Goal: Task Accomplishment & Management: Use online tool/utility

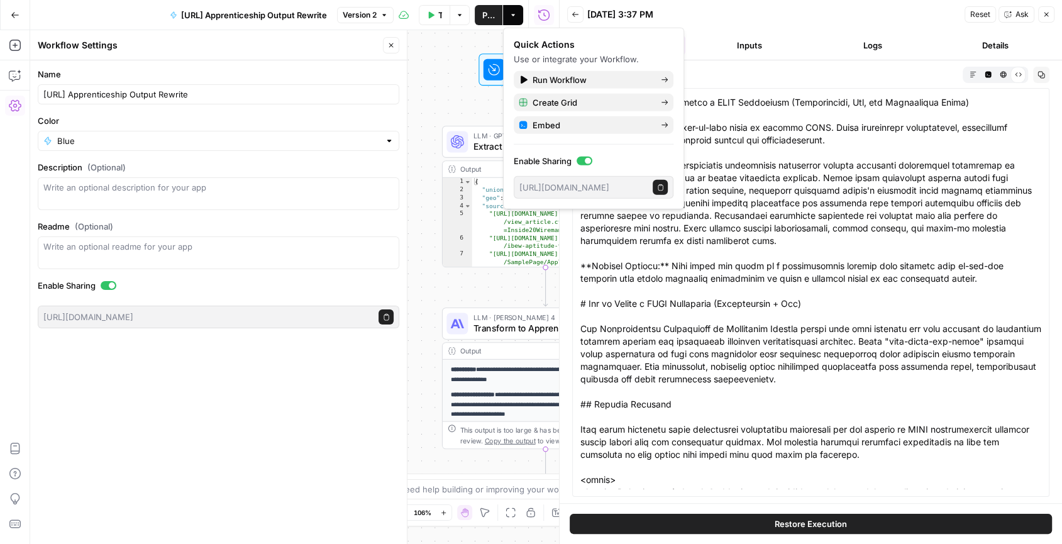
click at [19, 10] on button "Go Back" at bounding box center [15, 15] width 23 height 23
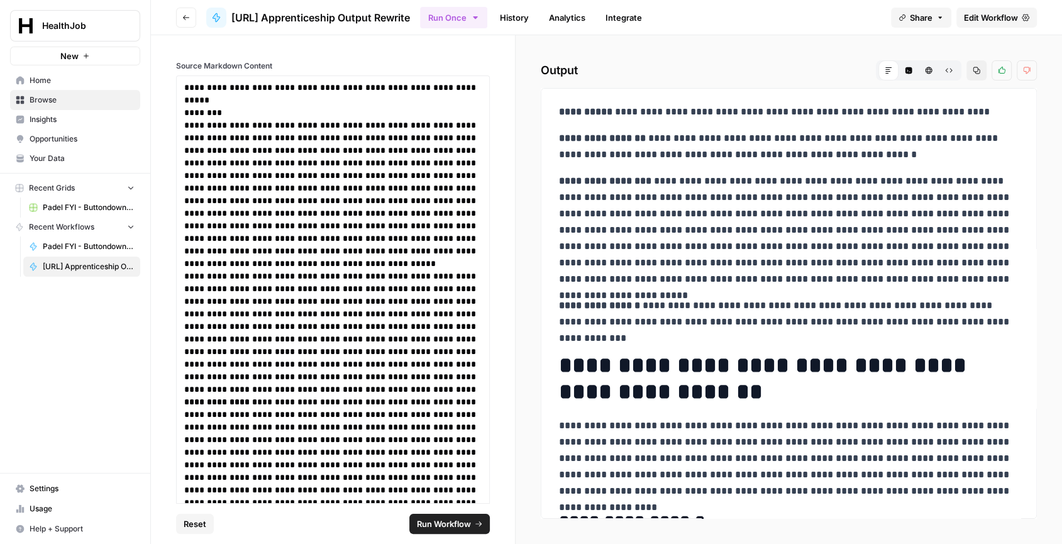
click at [72, 85] on span "Home" at bounding box center [82, 80] width 105 height 11
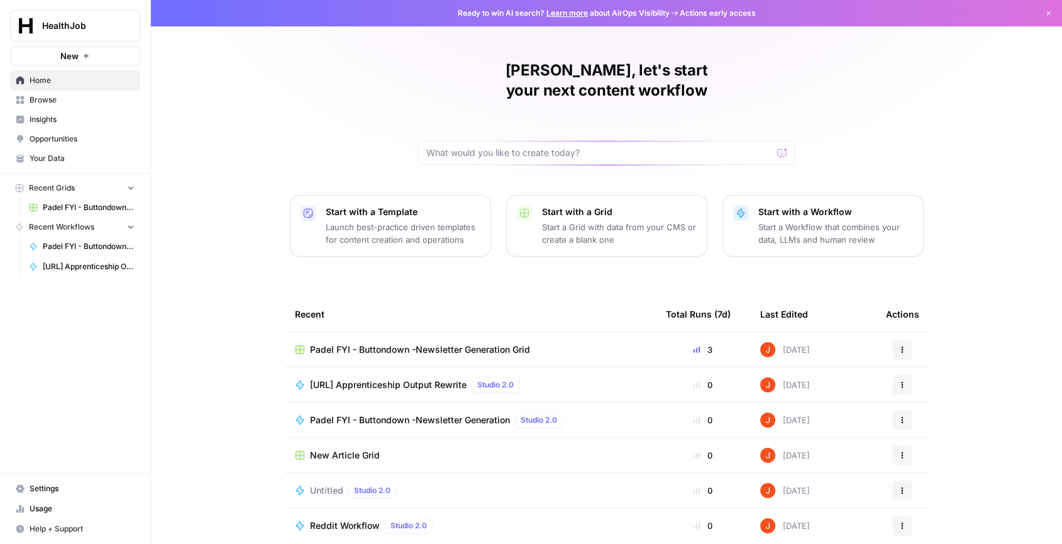
click at [391, 343] on span "Padel FYI - Buttondown -Newsletter Generation Grid" at bounding box center [420, 349] width 220 height 13
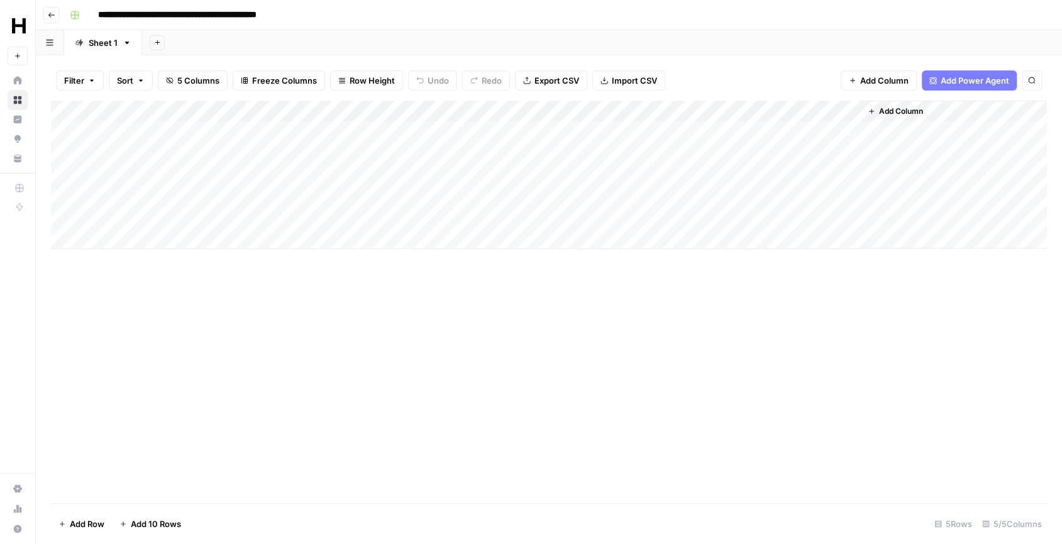
click at [229, 213] on div "Add Column" at bounding box center [549, 175] width 996 height 148
click at [186, 237] on input "date" at bounding box center [149, 237] width 101 height 21
type input "**********"
click at [295, 290] on div "Add Column" at bounding box center [549, 302] width 996 height 402
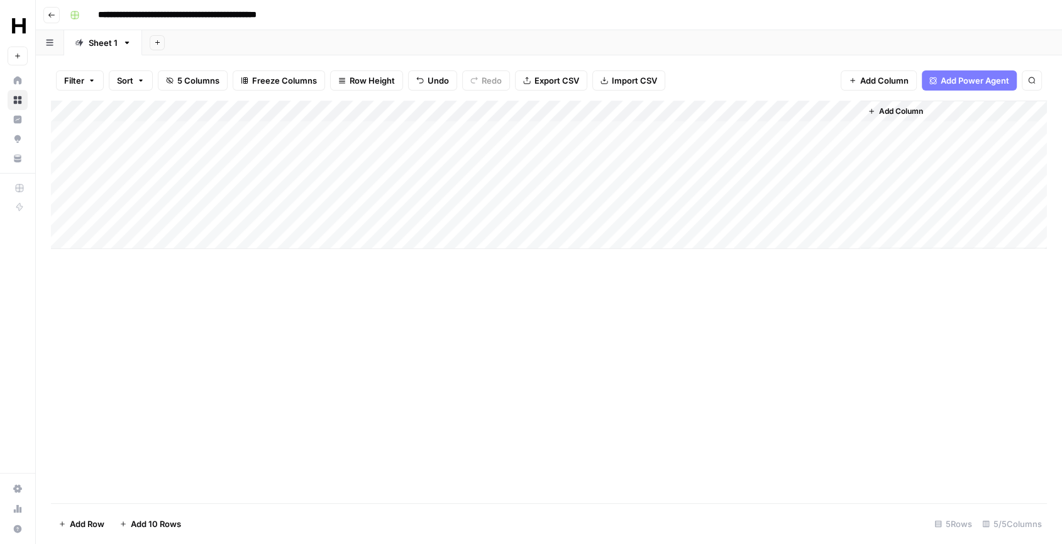
click at [445, 216] on div "Add Column" at bounding box center [549, 175] width 996 height 148
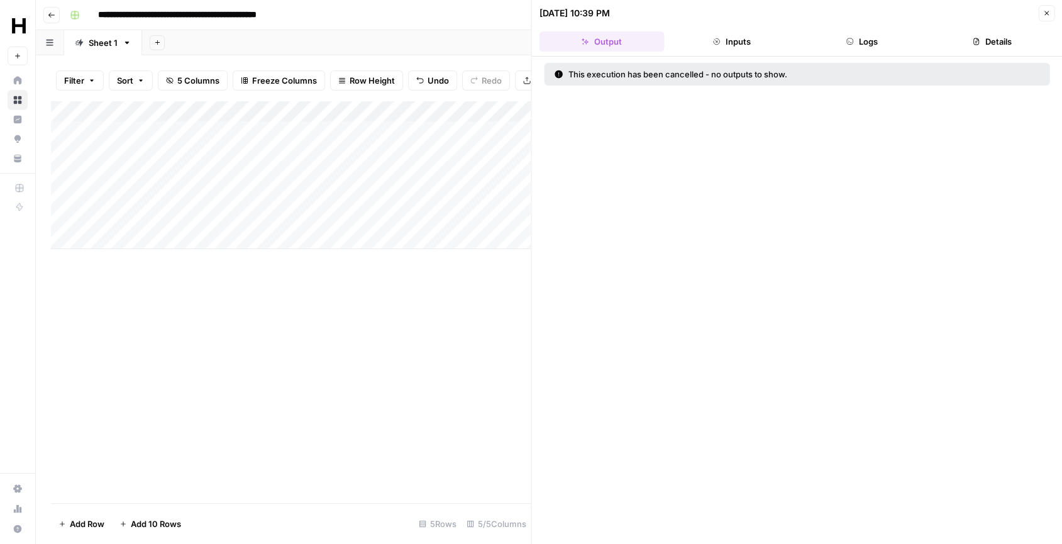
click at [510, 216] on div at bounding box center [398, 217] width 246 height 23
click at [475, 214] on div at bounding box center [398, 217] width 246 height 23
click at [497, 219] on div at bounding box center [398, 217] width 246 height 23
click at [209, 228] on div "Add Column" at bounding box center [291, 175] width 480 height 148
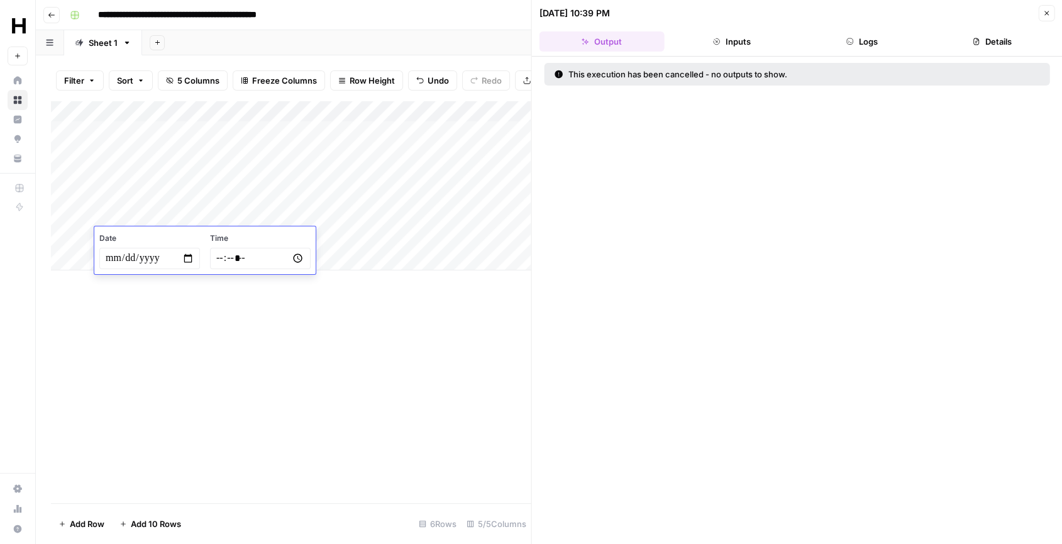
click at [204, 207] on div "Add Column" at bounding box center [291, 186] width 480 height 170
drag, startPoint x: 275, startPoint y: 225, endPoint x: 275, endPoint y: 235, distance: 10.1
click at [275, 235] on div "Add Column" at bounding box center [291, 186] width 480 height 170
click at [285, 236] on div "Add Column" at bounding box center [291, 186] width 480 height 170
